Goal: Book appointment/travel/reservation

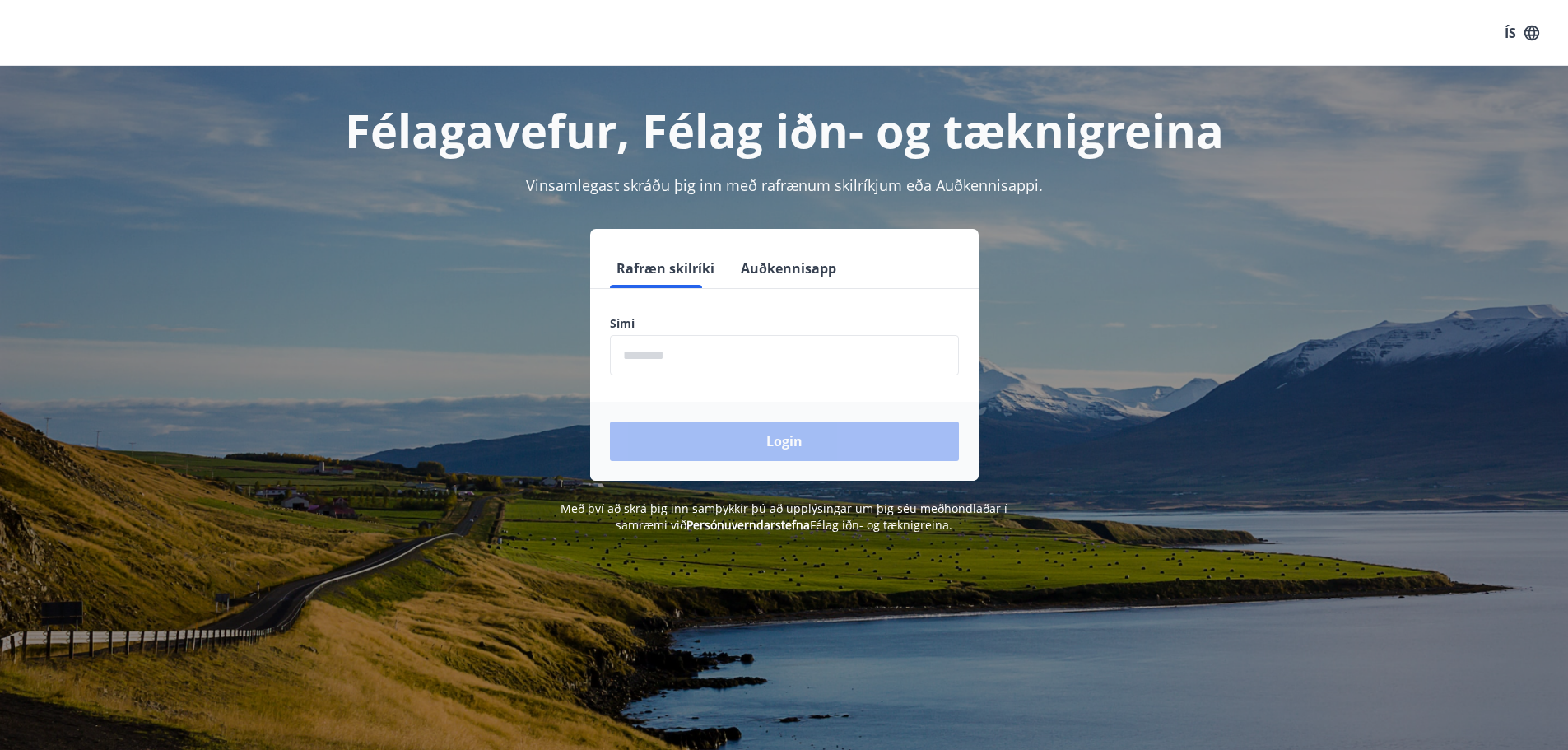
click at [839, 357] on input "phone" at bounding box center [784, 355] width 349 height 40
type input "********"
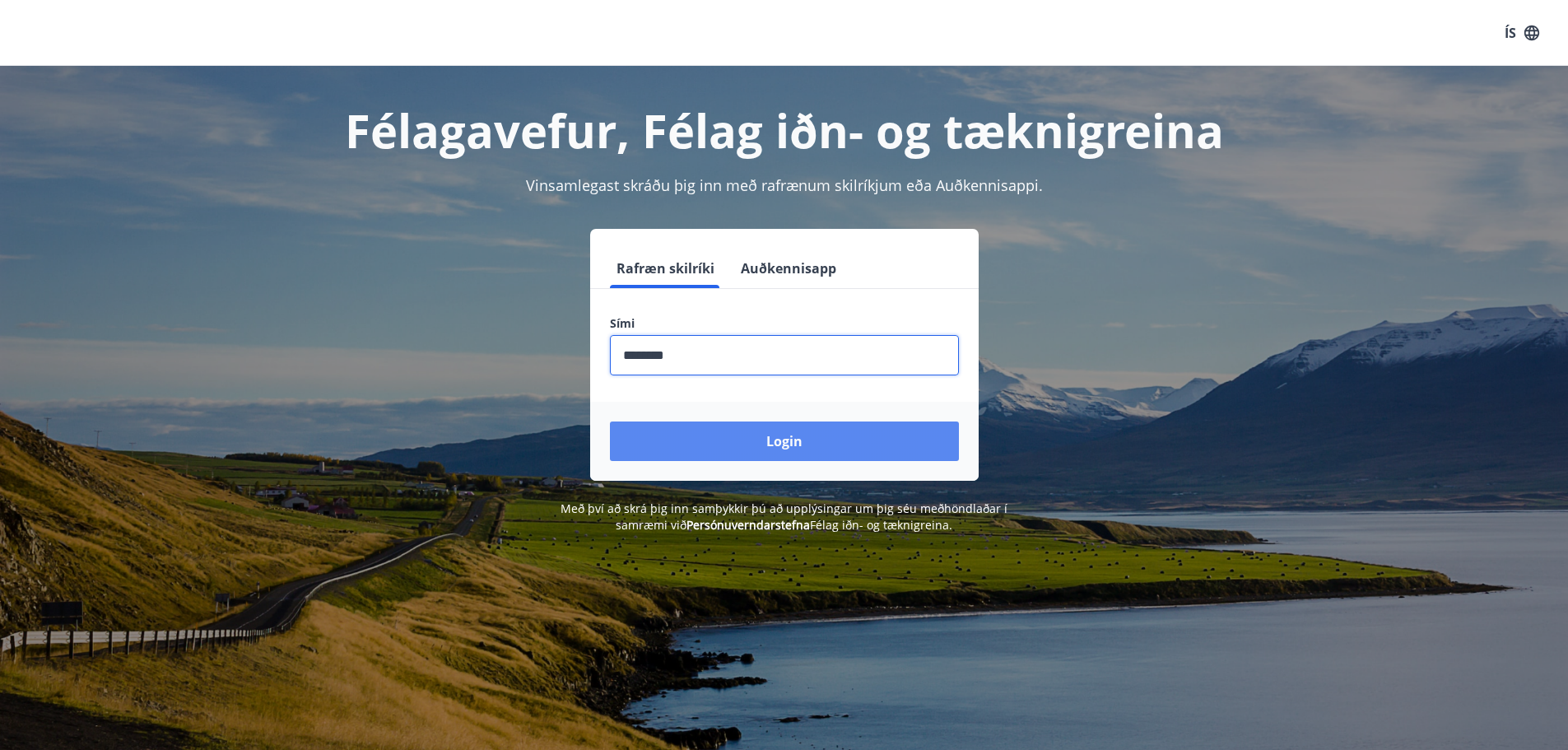
click at [817, 443] on button "Login" at bounding box center [784, 441] width 349 height 39
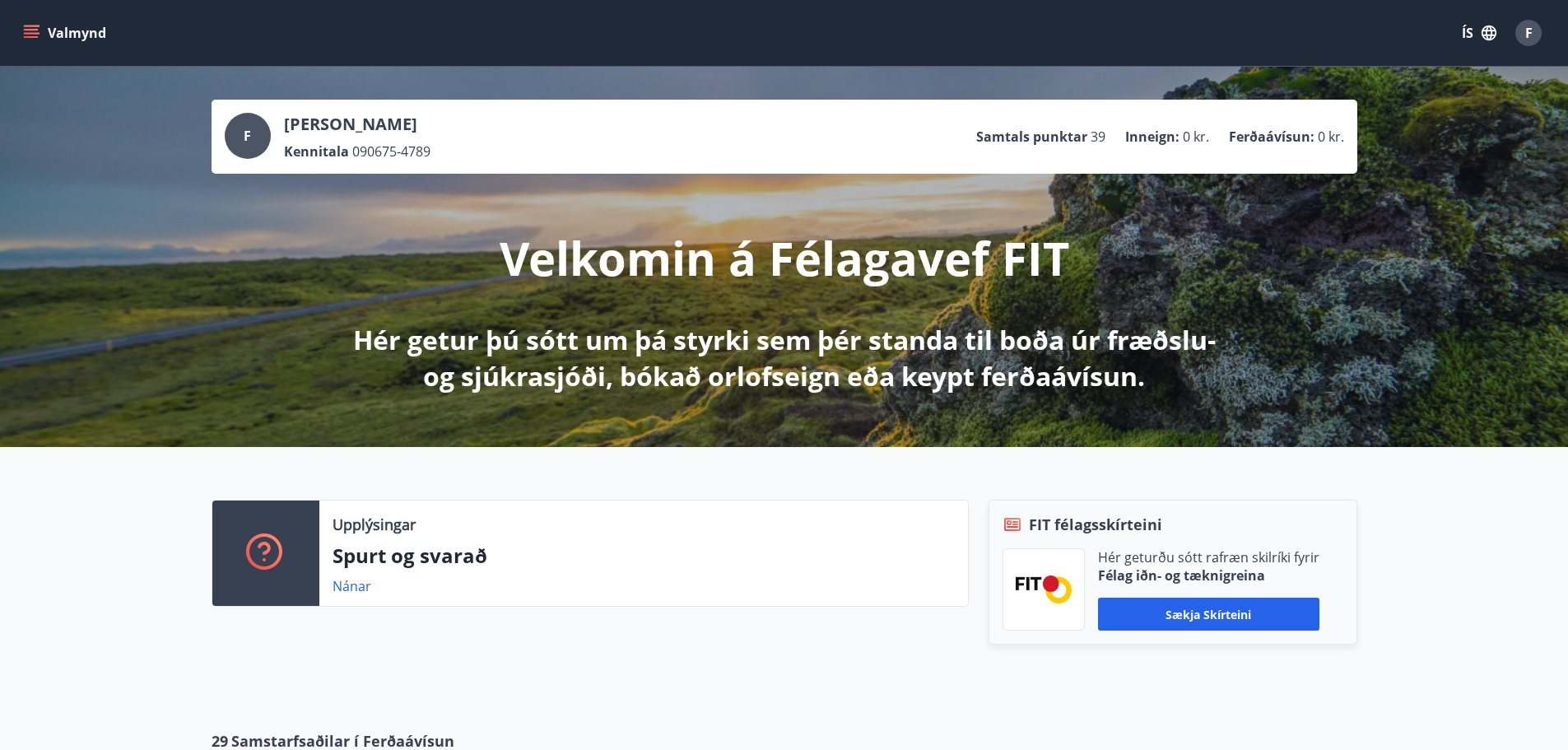
click at [33, 31] on icon "menu" at bounding box center [31, 30] width 14 height 2
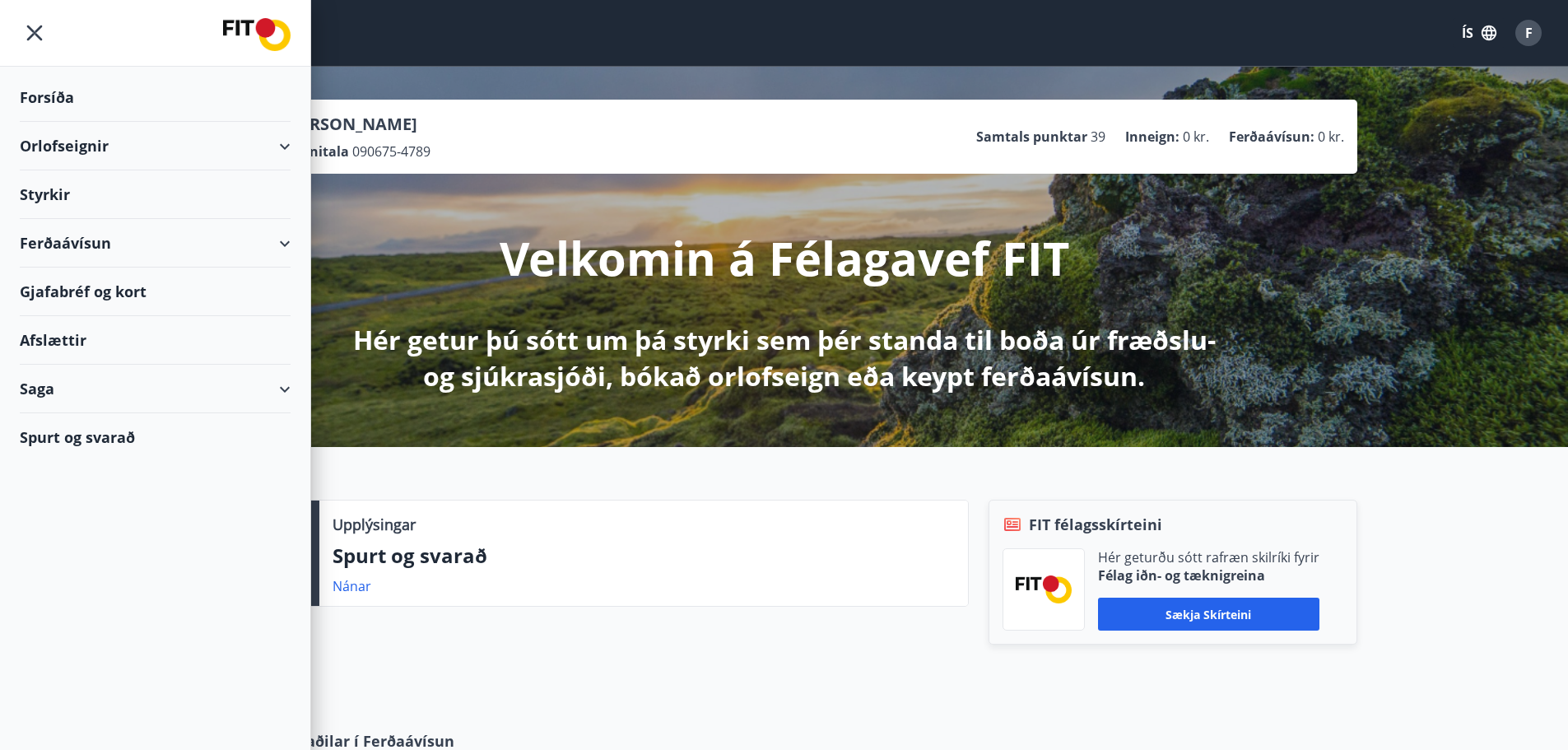
click at [76, 149] on div "Orlofseignir" at bounding box center [155, 145] width 271 height 49
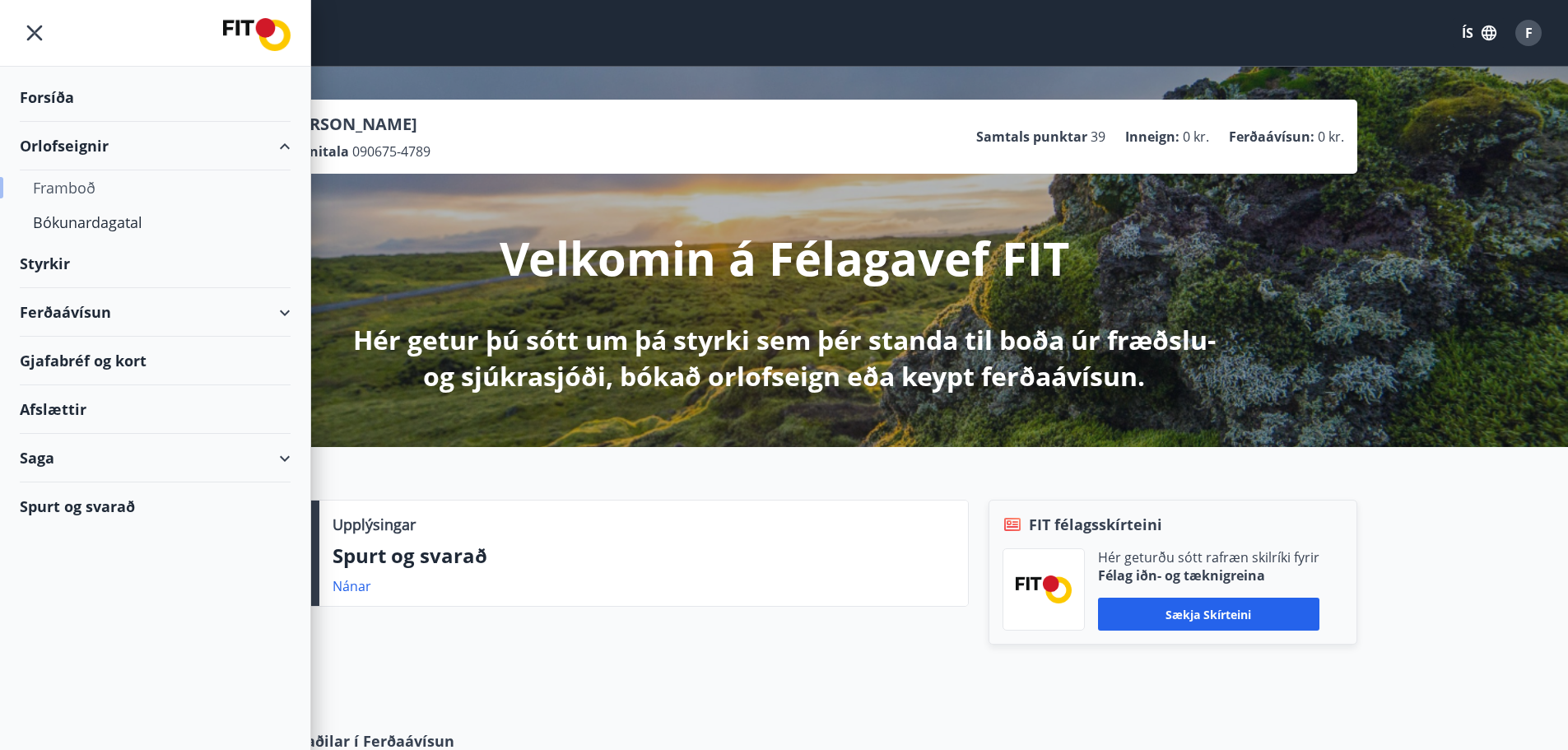
click at [68, 183] on div "Framboð" at bounding box center [155, 188] width 245 height 34
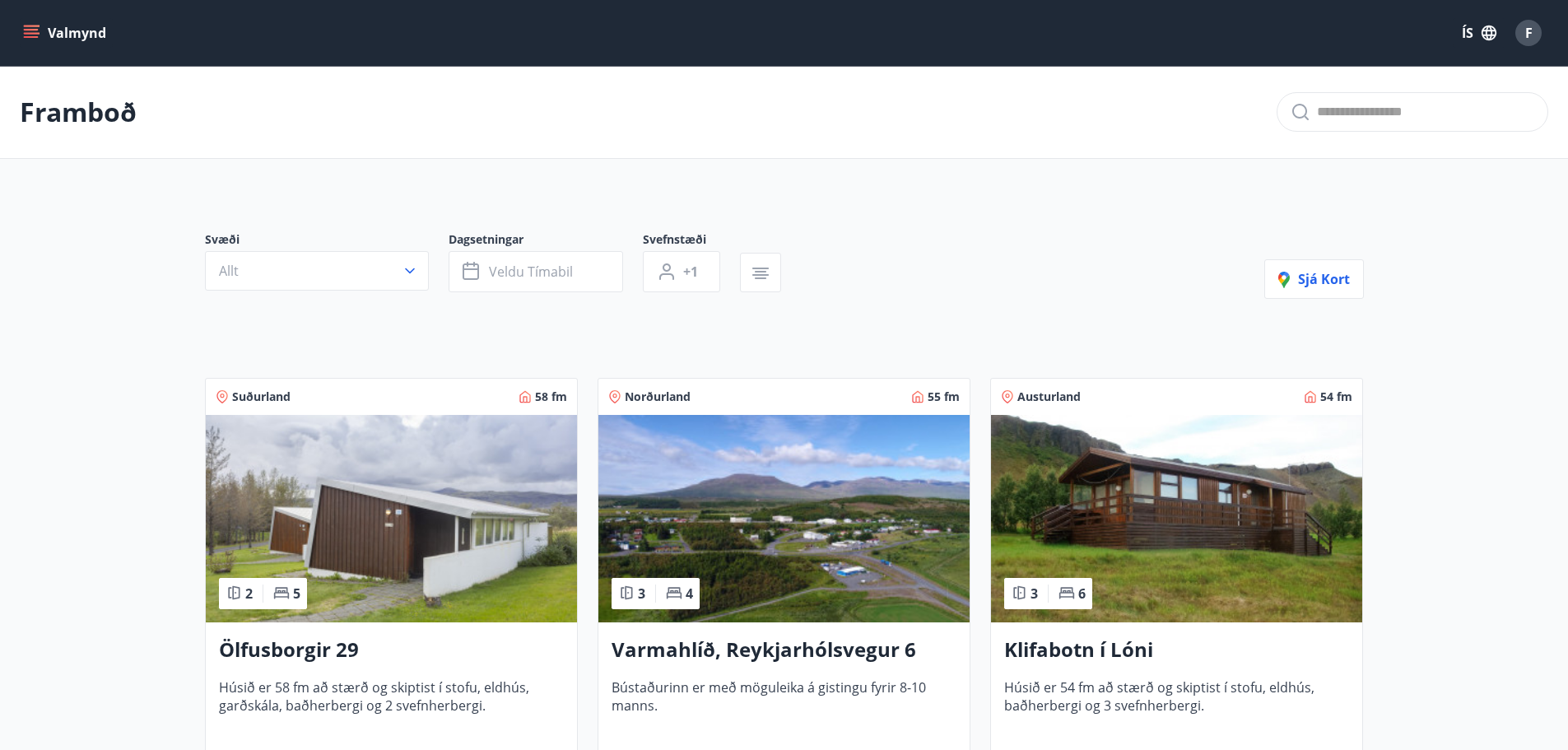
click at [37, 40] on icon "menu" at bounding box center [31, 33] width 16 height 16
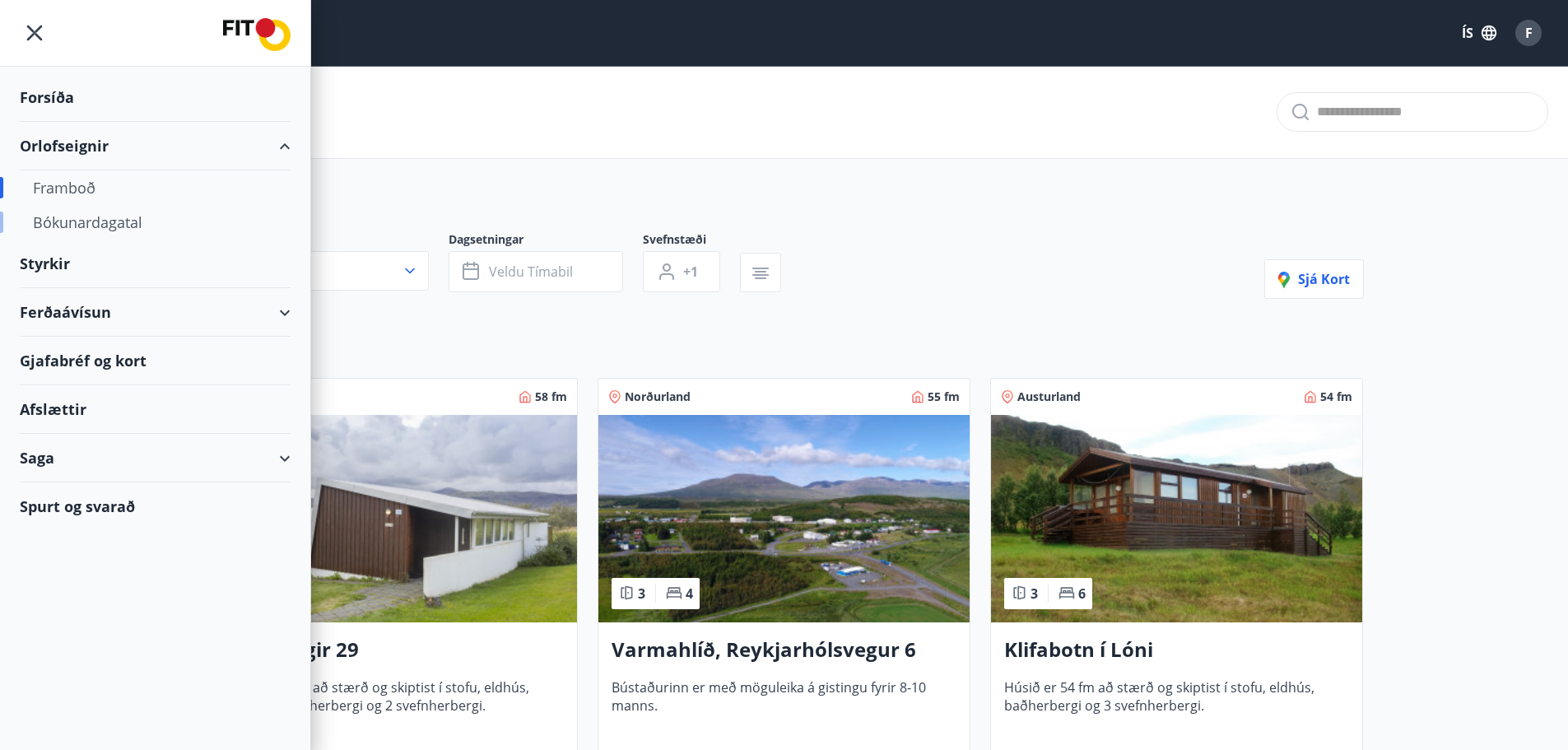
click at [108, 228] on div "Bókunardagatal" at bounding box center [155, 222] width 245 height 34
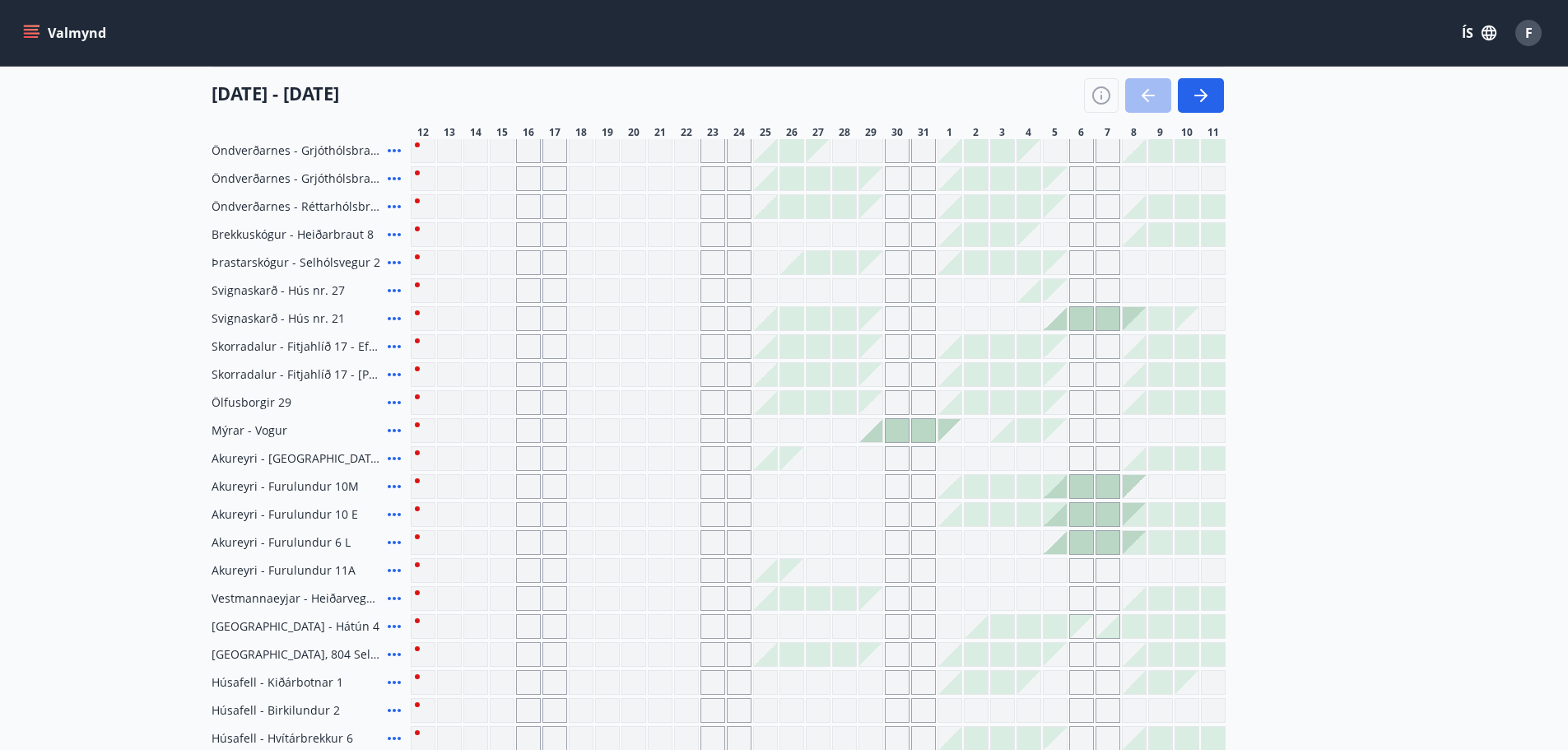
scroll to position [402, 0]
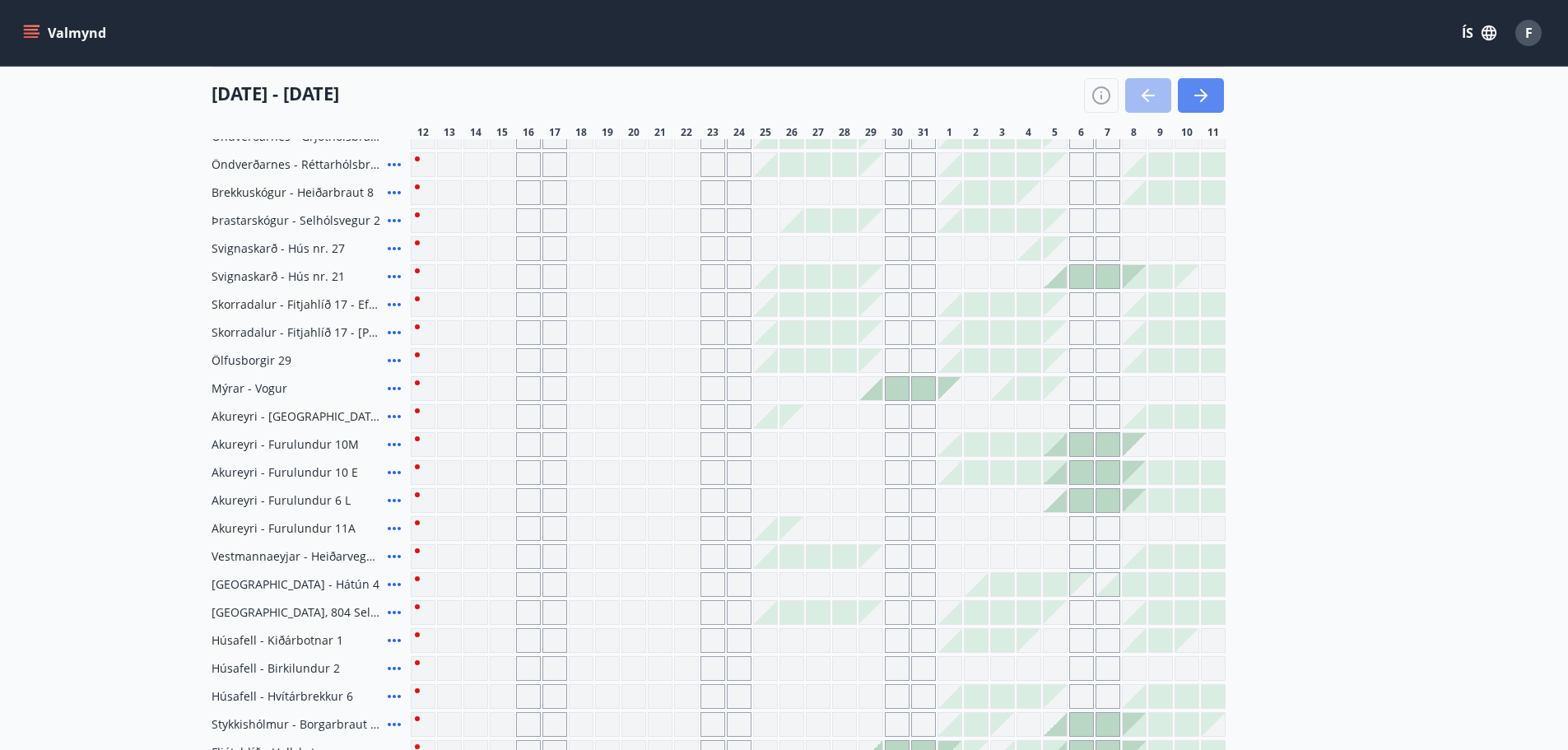
click at [1209, 94] on button "button" at bounding box center [1201, 96] width 46 height 34
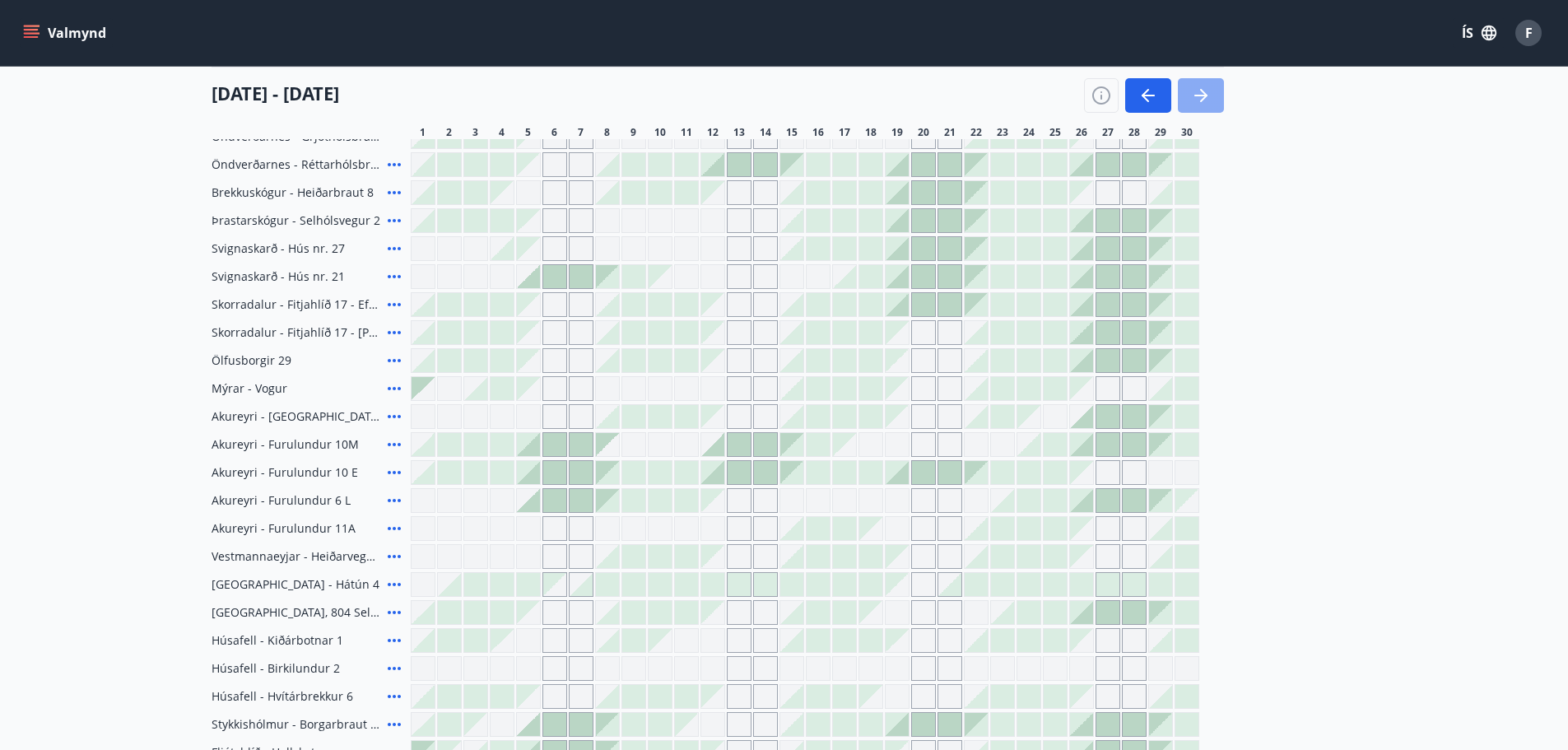
click at [1209, 94] on icon "button" at bounding box center [1201, 95] width 20 height 20
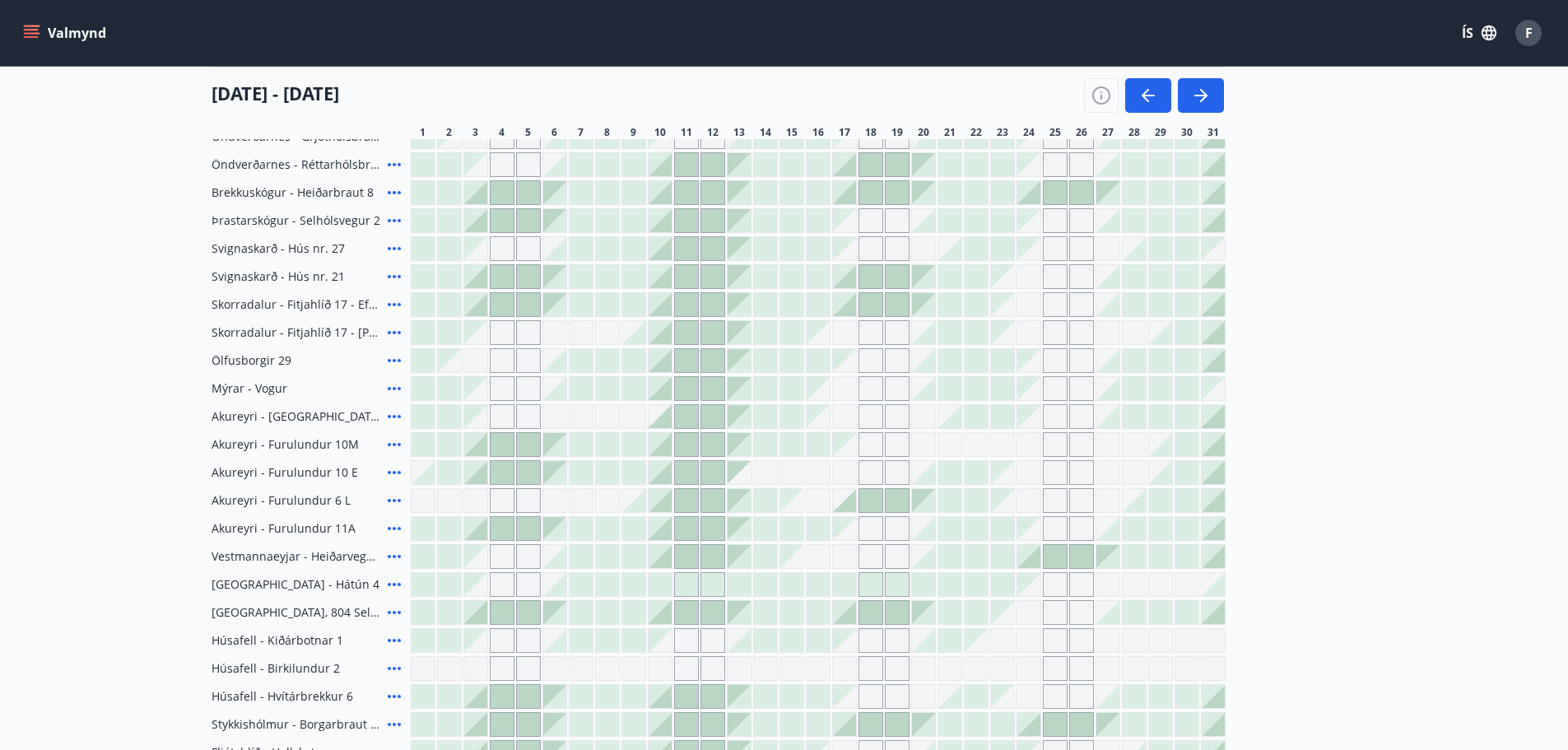
click at [394, 416] on icon at bounding box center [394, 416] width 13 height 3
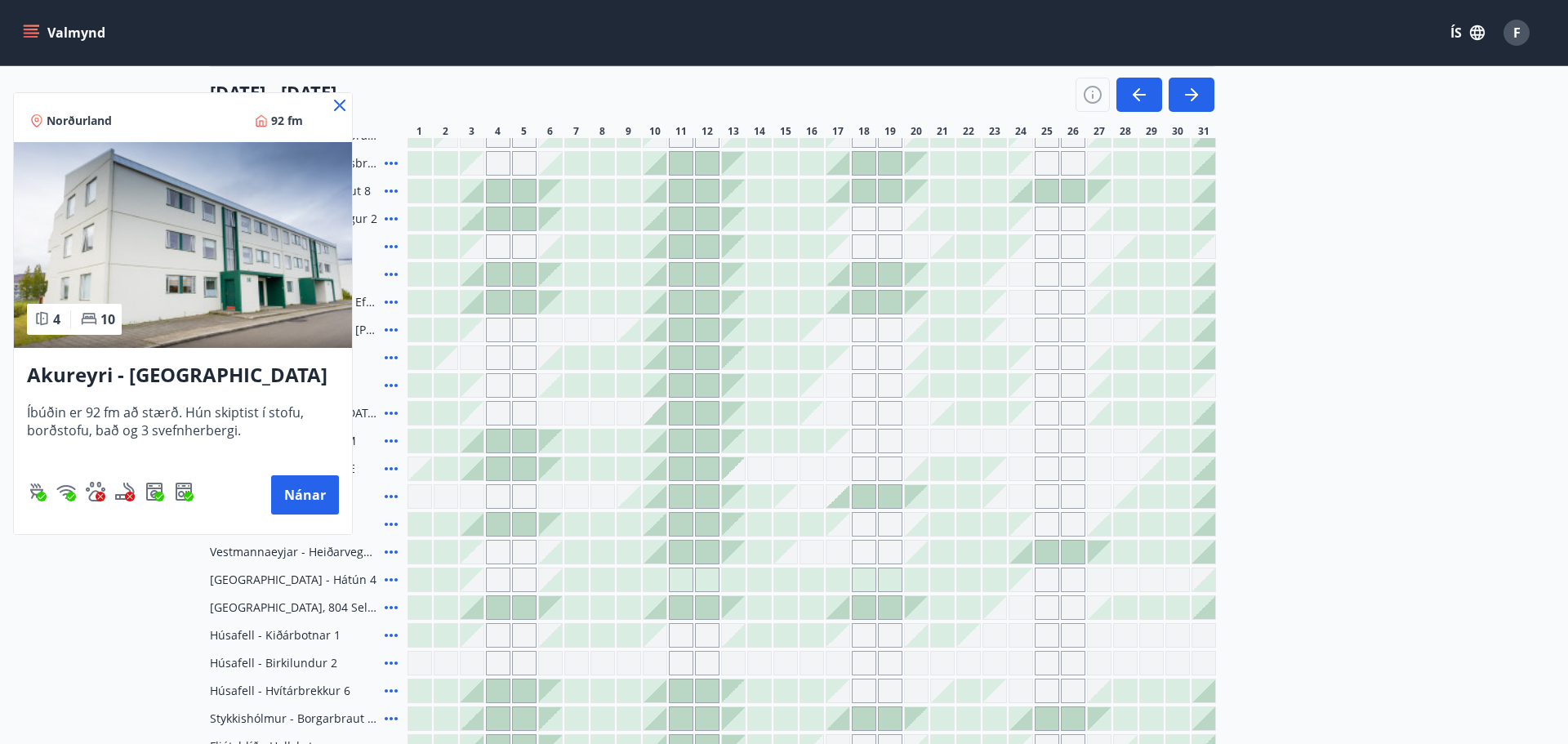
click at [345, 106] on icon at bounding box center [340, 105] width 20 height 20
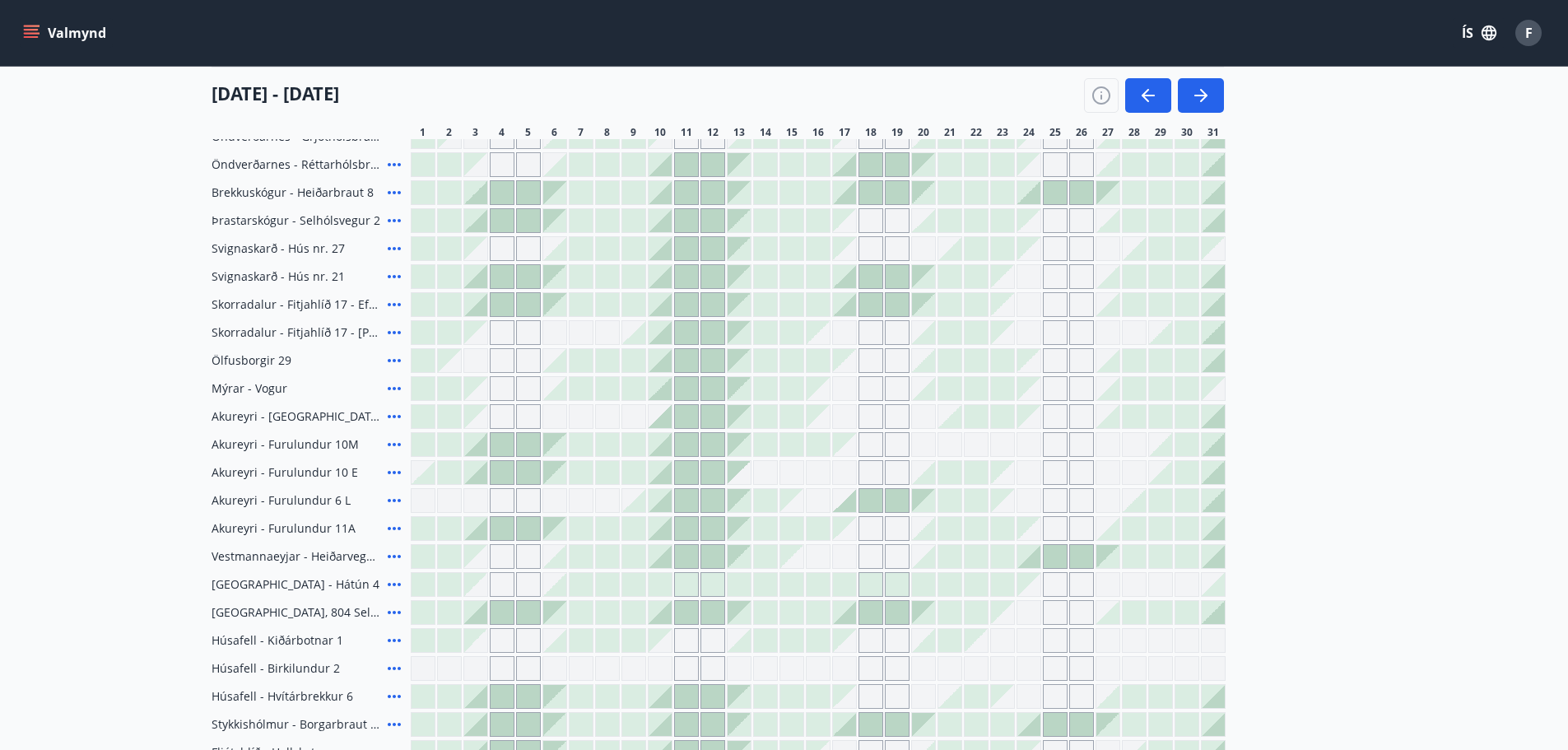
click at [340, 107] on div "[DATE] - [DATE]" at bounding box center [718, 90] width 1012 height 46
click at [1195, 96] on icon "button" at bounding box center [1202, 96] width 13 height 2
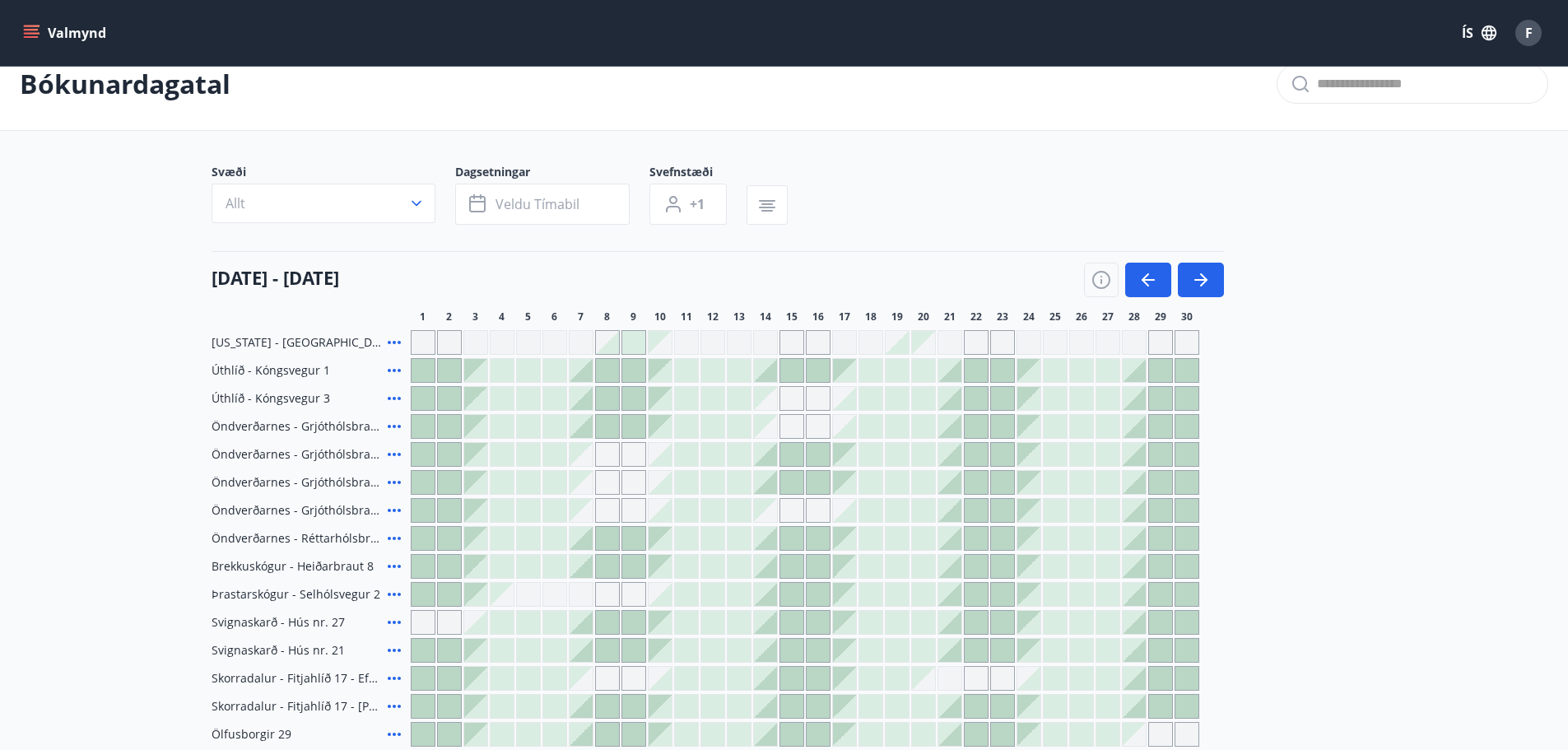
scroll to position [0, 0]
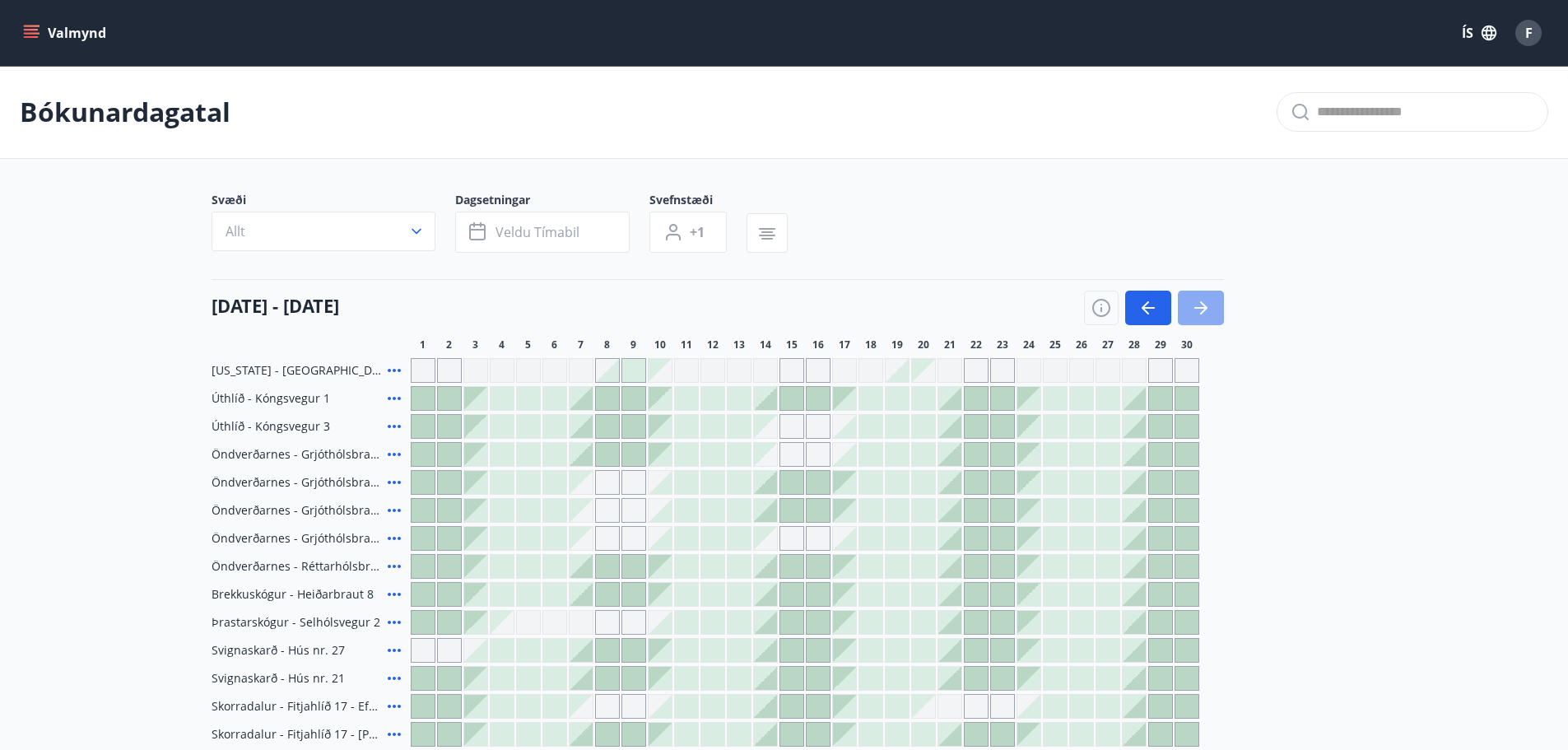
click at [1205, 300] on icon "button" at bounding box center [1201, 308] width 20 height 20
